Goal: Find specific page/section: Find specific page/section

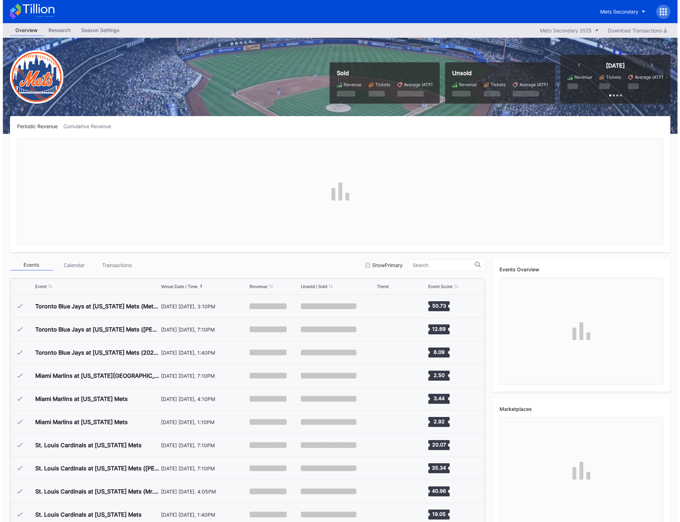
scroll to position [1504, 0]
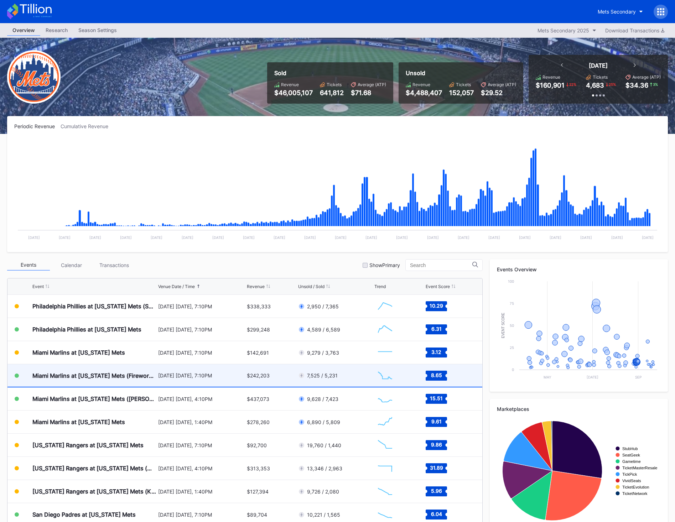
click at [205, 378] on div "[DATE] [DATE], 7:10PM" at bounding box center [201, 375] width 87 height 6
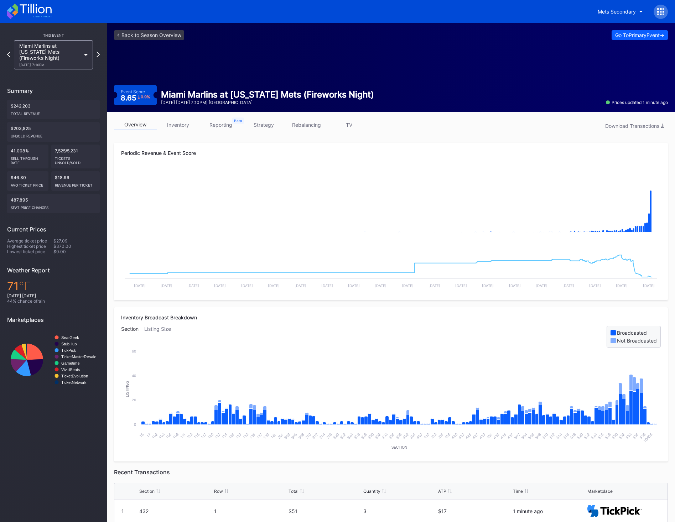
click at [662, 16] on div at bounding box center [660, 12] width 14 height 14
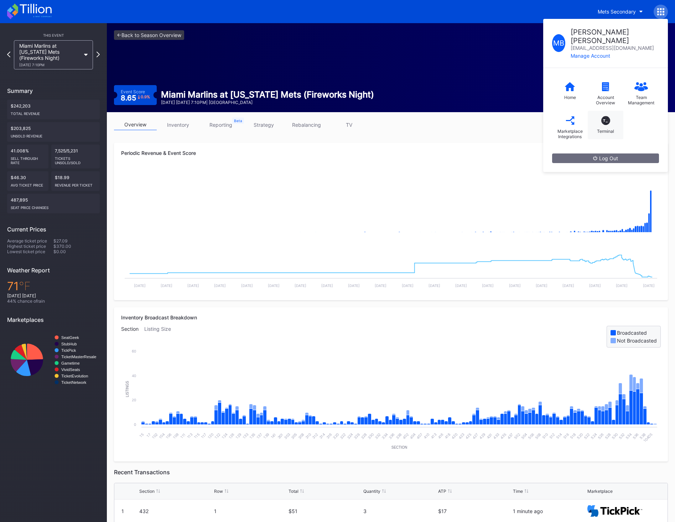
click at [610, 128] on div "Terminal" at bounding box center [605, 130] width 17 height 5
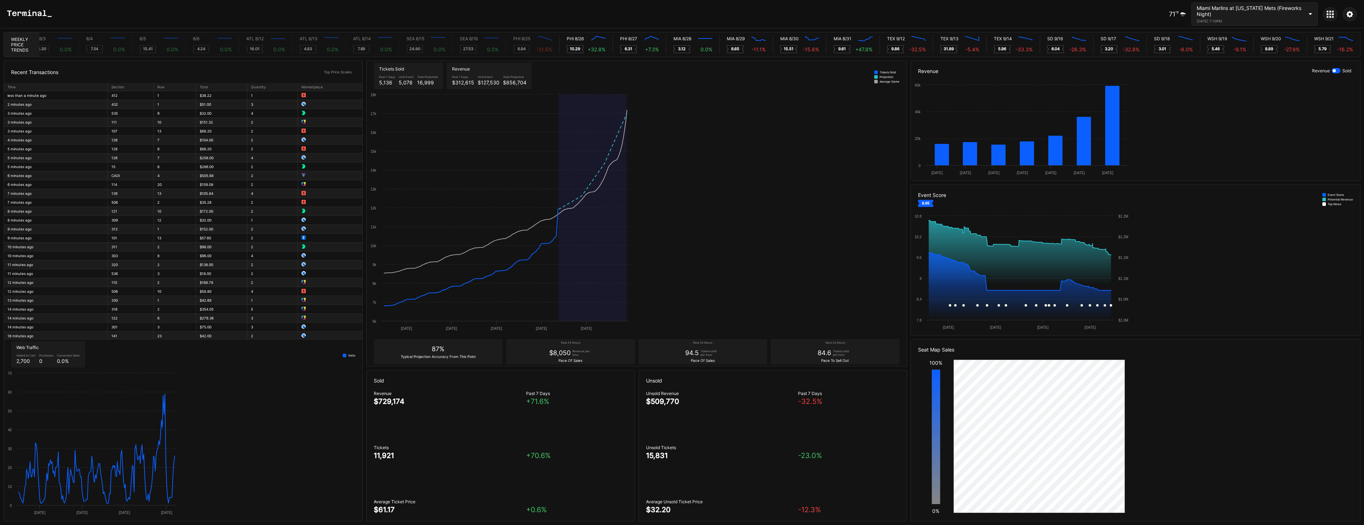
scroll to position [0, 2951]
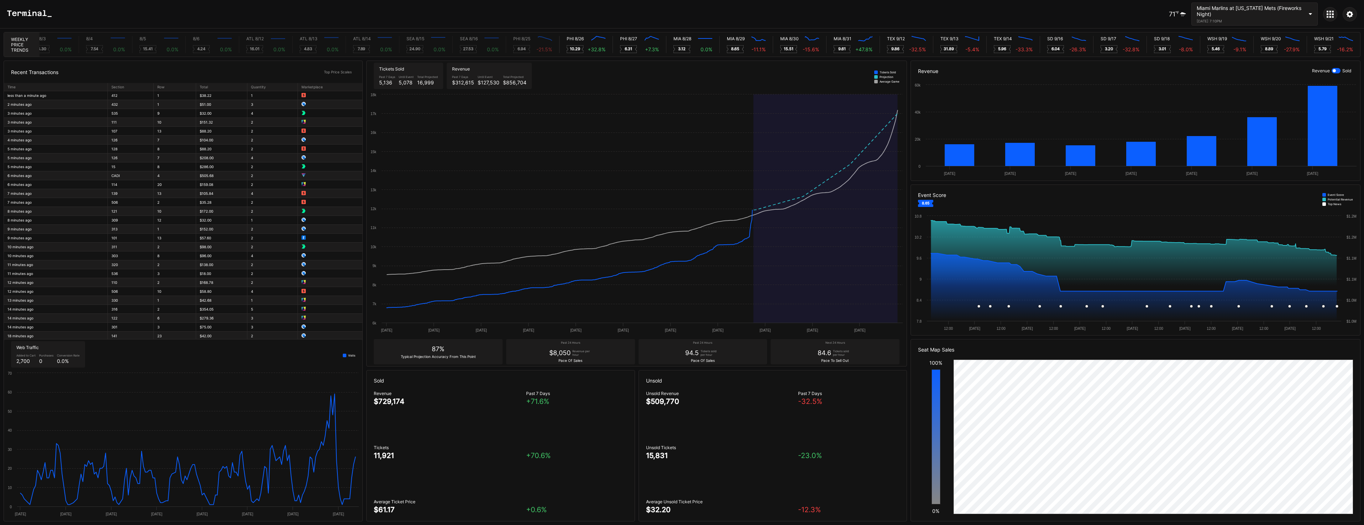
click at [679, 16] on icon at bounding box center [1328, 17] width 2 height 2
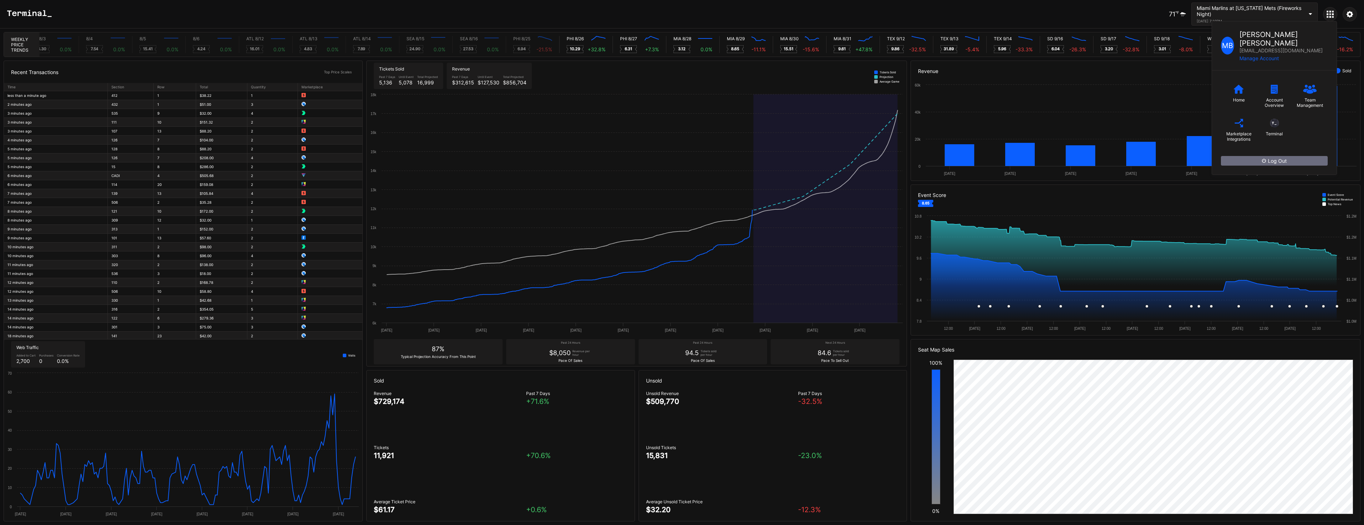
click at [679, 16] on icon at bounding box center [1328, 17] width 2 height 2
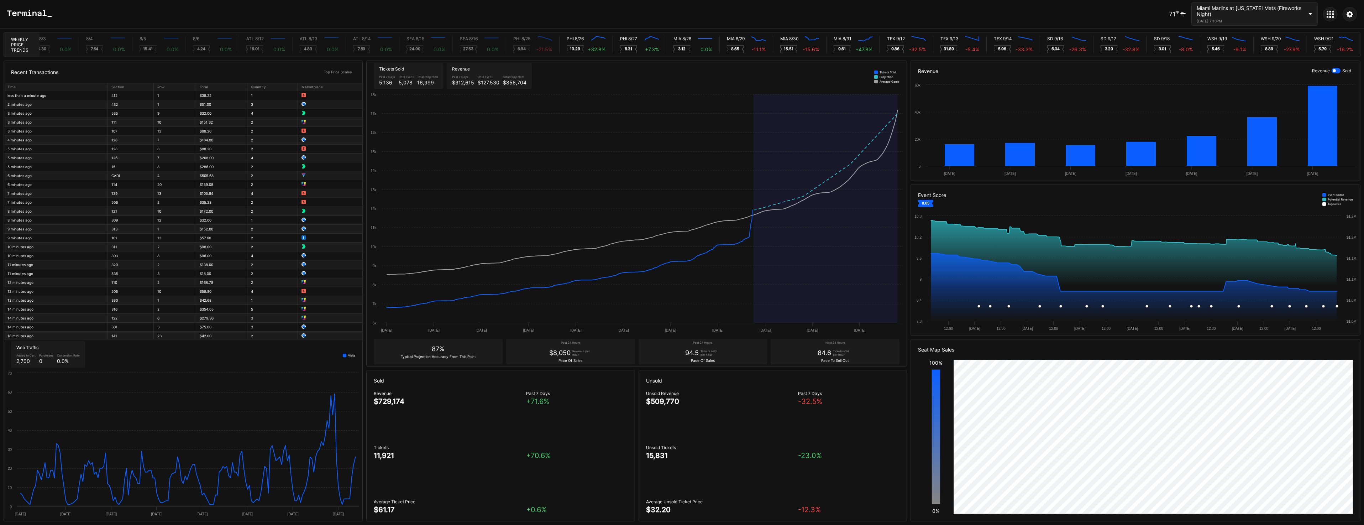
click at [679, 16] on icon at bounding box center [1350, 14] width 6 height 6
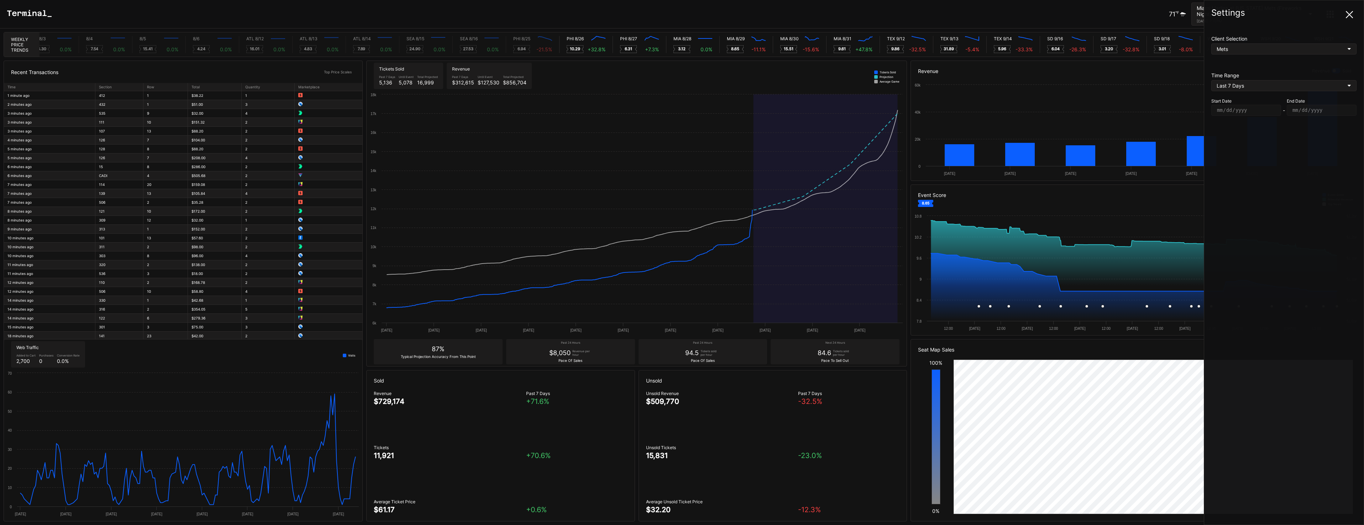
click at [679, 36] on div "Client Selection" at bounding box center [1283, 39] width 145 height 6
click at [679, 46] on div "Mets" at bounding box center [1283, 48] width 145 height 11
